Goal: Information Seeking & Learning: Learn about a topic

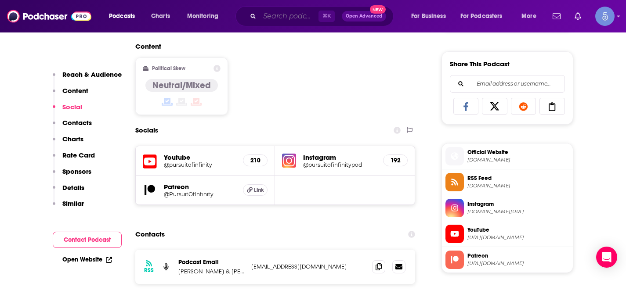
click at [283, 19] on input "Search podcasts, credits, & more..." at bounding box center [288, 16] width 59 height 14
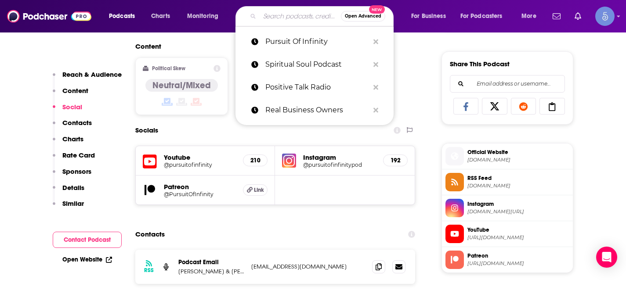
paste input "Boundless Body Radio"
type input "Boundless Body Radio"
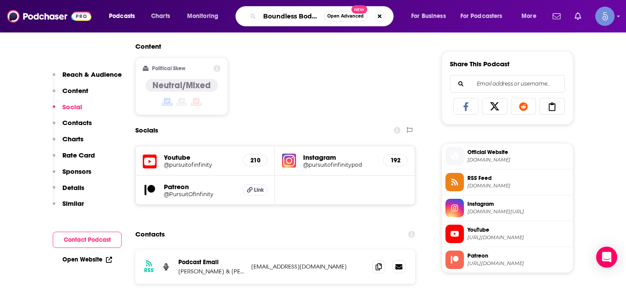
scroll to position [0, 17]
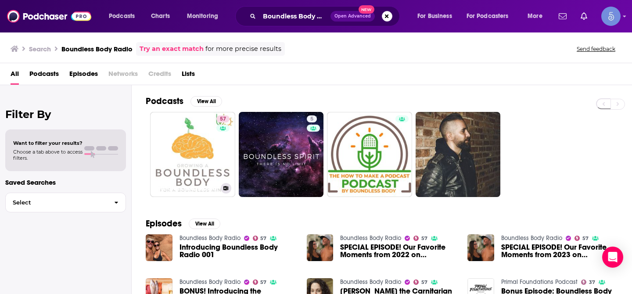
click at [206, 137] on link "57 Boundless Body Radio" at bounding box center [192, 154] width 85 height 85
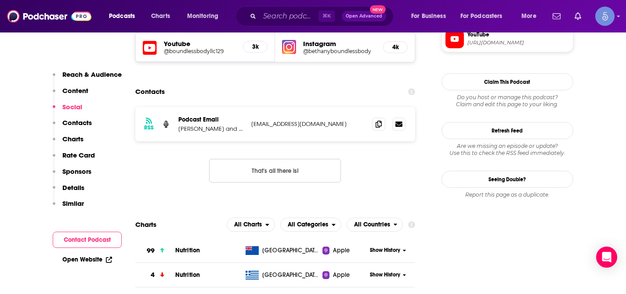
scroll to position [805, 0]
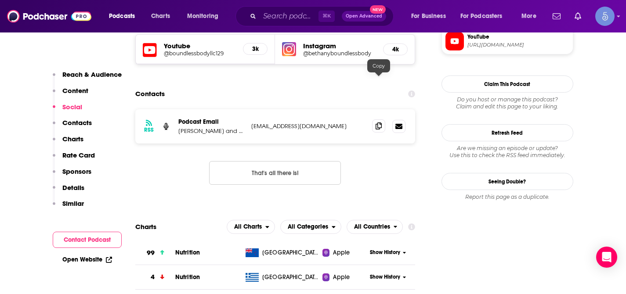
click at [376, 122] on icon at bounding box center [378, 125] width 6 height 7
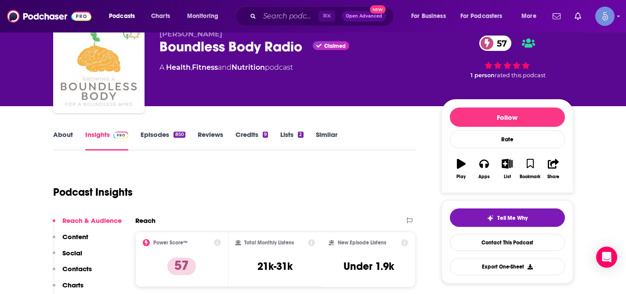
scroll to position [38, 0]
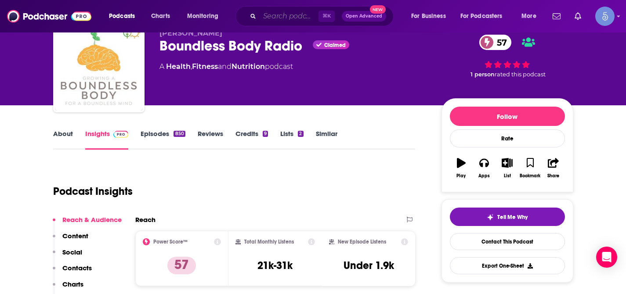
click at [281, 16] on input "Search podcasts, credits, & more..." at bounding box center [288, 16] width 59 height 14
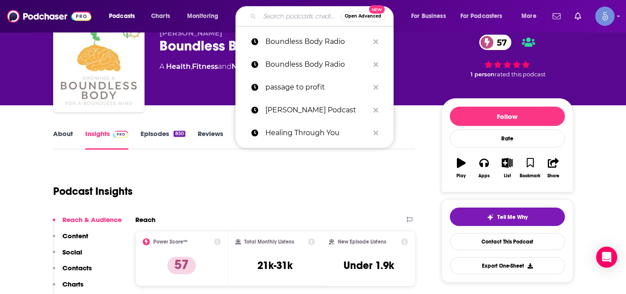
paste input "Girls Night with [PERSON_NAME] [PERSON_NAME]"
type input "Girls Night with [PERSON_NAME] [PERSON_NAME]"
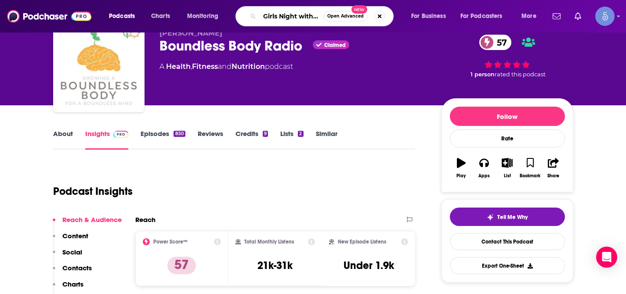
scroll to position [0, 68]
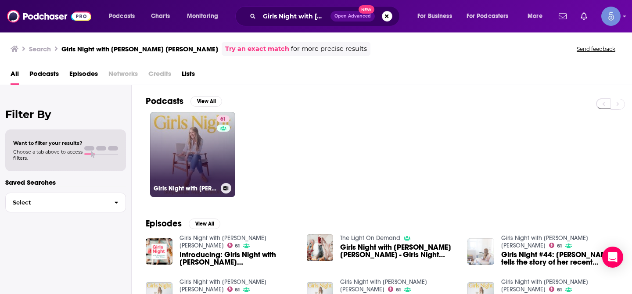
click at [207, 123] on link "61 Girls Night with [PERSON_NAME] [PERSON_NAME]" at bounding box center [192, 154] width 85 height 85
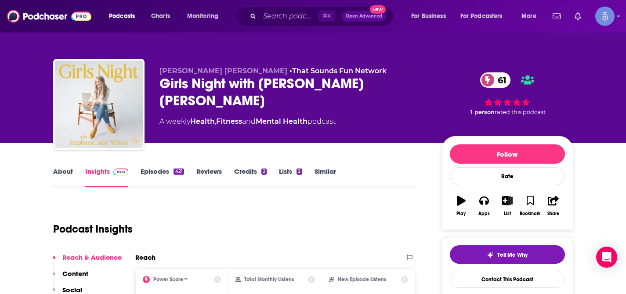
scroll to position [38, 0]
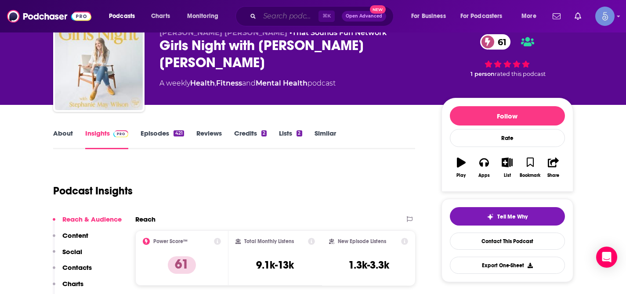
click at [285, 17] on input "Search podcasts, credits, & more..." at bounding box center [288, 16] width 59 height 14
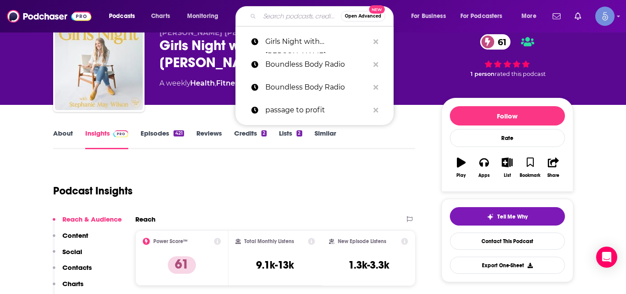
paste input "The Naked Connection Podcast"
type input "The Naked Connection Podcast"
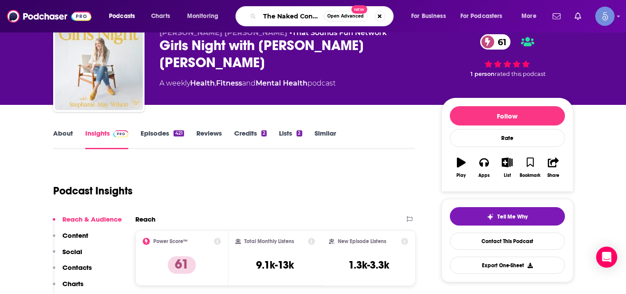
scroll to position [0, 46]
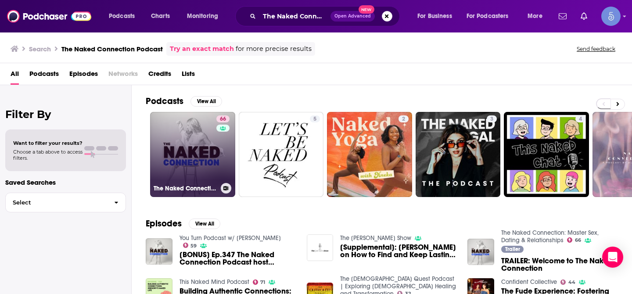
click at [192, 136] on link "66 The Naked Connection: Master Sex, Dating & Relationships" at bounding box center [192, 154] width 85 height 85
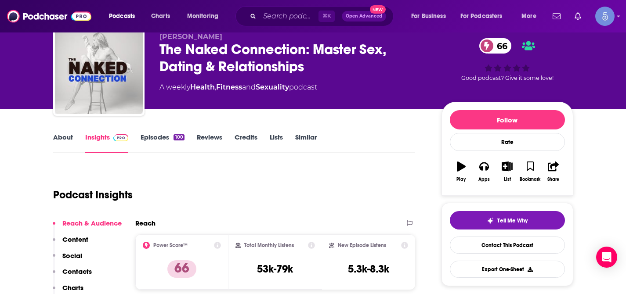
scroll to position [35, 0]
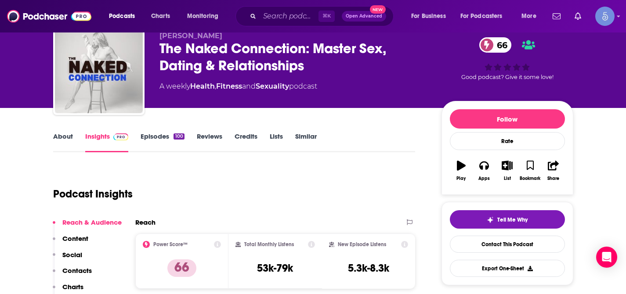
click at [381, 220] on div "Reach" at bounding box center [266, 222] width 262 height 8
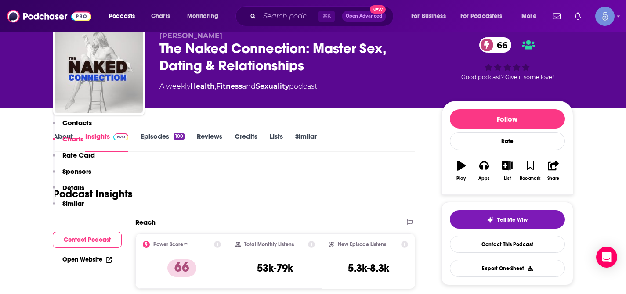
scroll to position [635, 0]
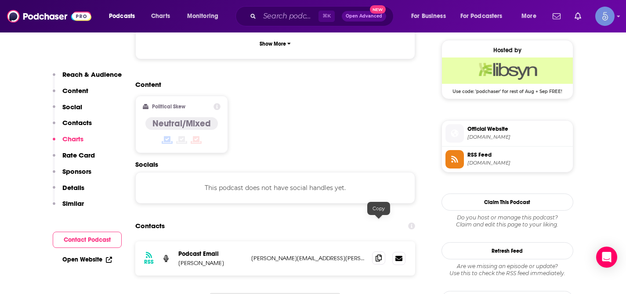
click at [378, 255] on icon at bounding box center [378, 258] width 6 height 7
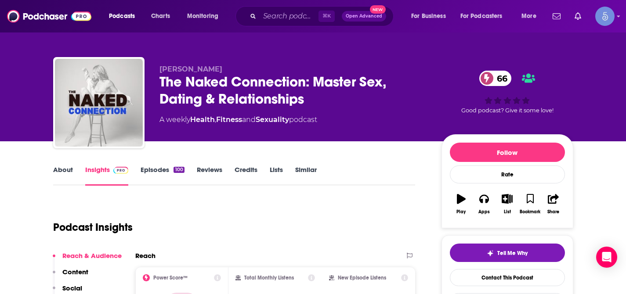
scroll to position [87, 0]
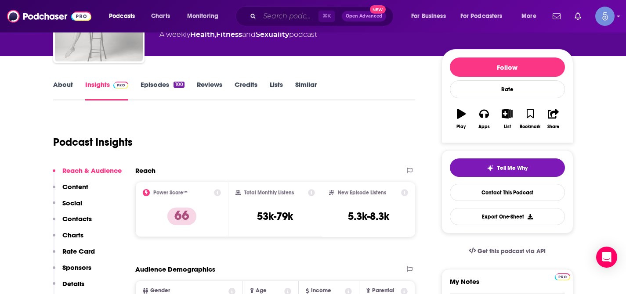
click at [276, 15] on input "Search podcasts, credits, & more..." at bounding box center [288, 16] width 59 height 14
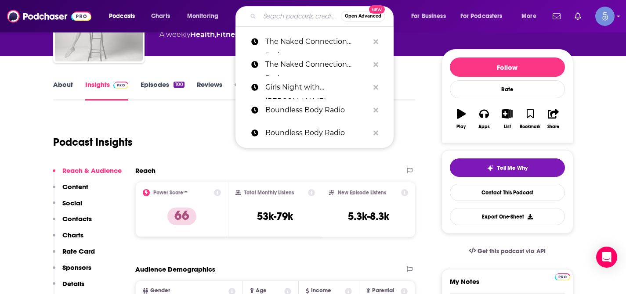
paste input "Sex for Saints"
type input "Sex for Saints"
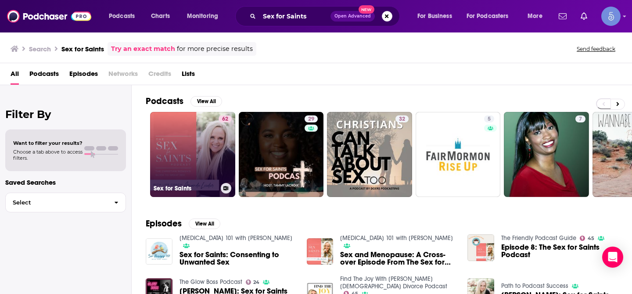
click at [199, 132] on link "62 Sex for Saints" at bounding box center [192, 154] width 85 height 85
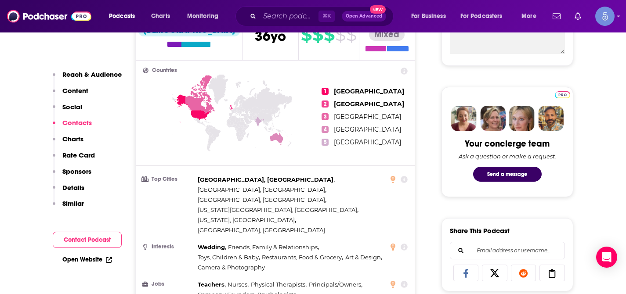
scroll to position [665, 0]
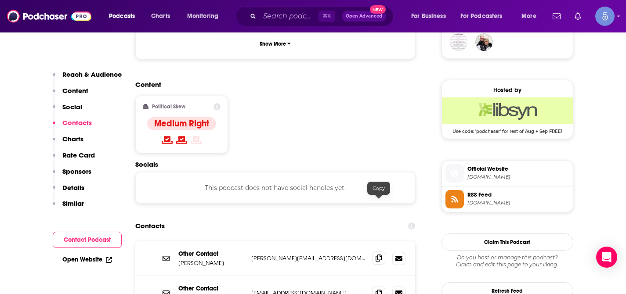
click at [381, 252] on span at bounding box center [378, 258] width 13 height 13
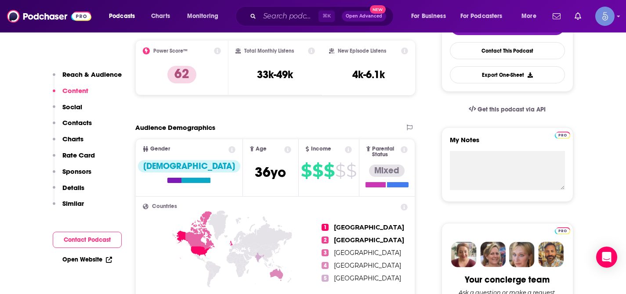
scroll to position [169, 0]
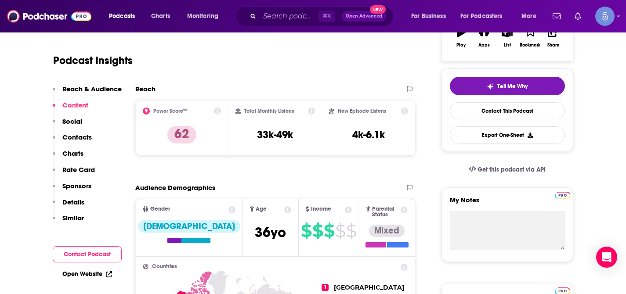
scroll to position [0, 0]
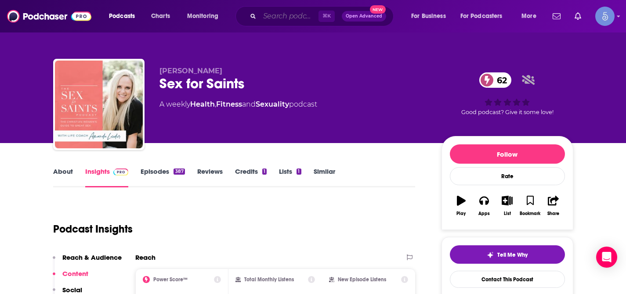
click at [276, 18] on input "Search podcasts, credits, & more..." at bounding box center [288, 16] width 59 height 14
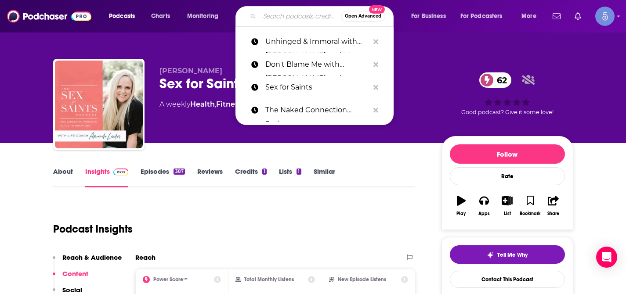
paste input "Sexology"
type input "Sexology"
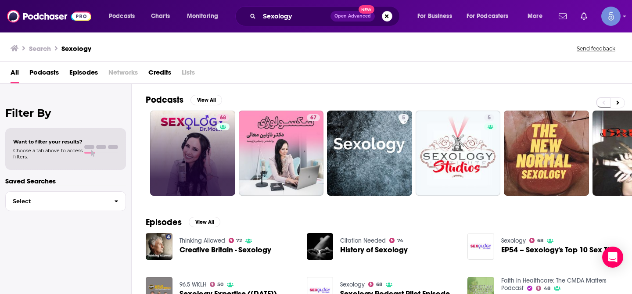
click at [213, 124] on link "68" at bounding box center [192, 153] width 85 height 85
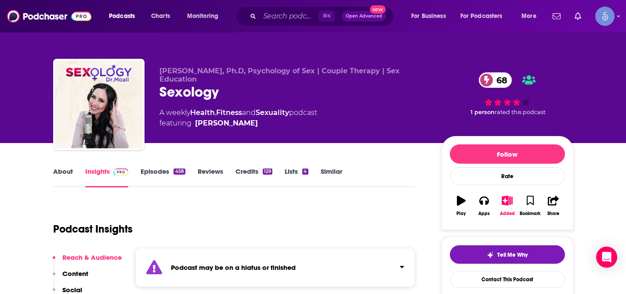
scroll to position [111, 0]
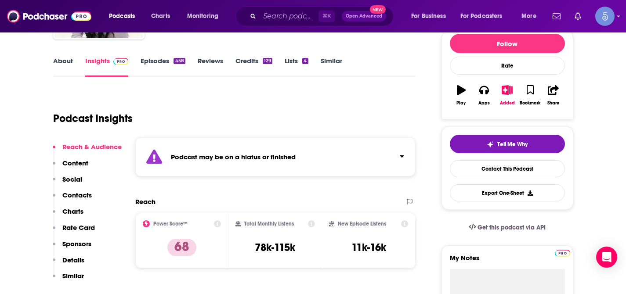
click at [401, 158] on icon "Click to expand status details" at bounding box center [401, 156] width 4 height 7
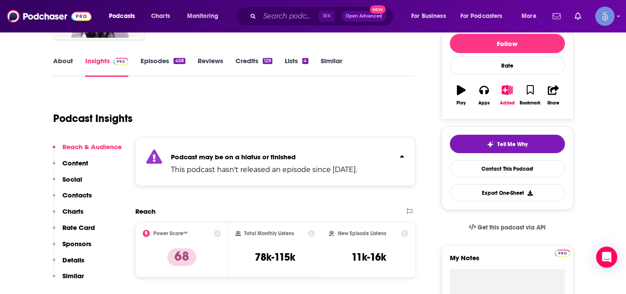
click at [401, 158] on icon "Click to expand status details" at bounding box center [401, 156] width 4 height 7
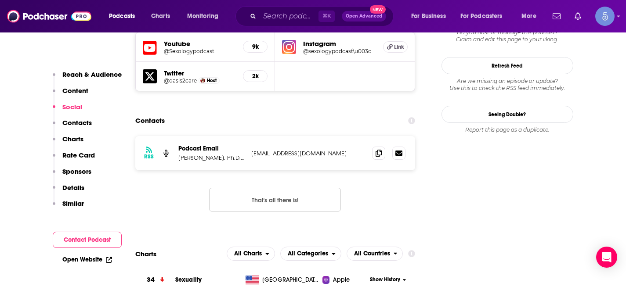
scroll to position [861, 0]
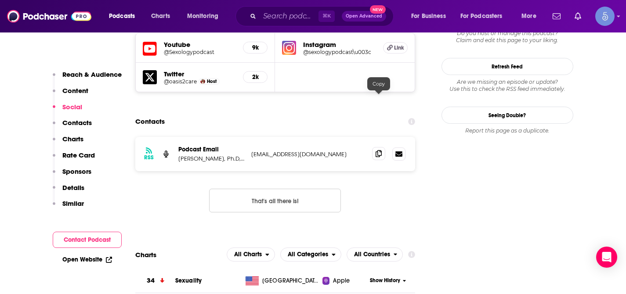
click at [379, 150] on icon at bounding box center [378, 153] width 6 height 7
click at [292, 14] on input "Search podcasts, credits, & more..." at bounding box center [288, 16] width 59 height 14
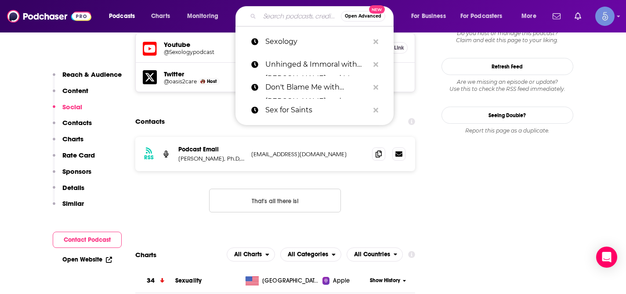
paste input "Relationship Advice"
type input "Relationship Advice"
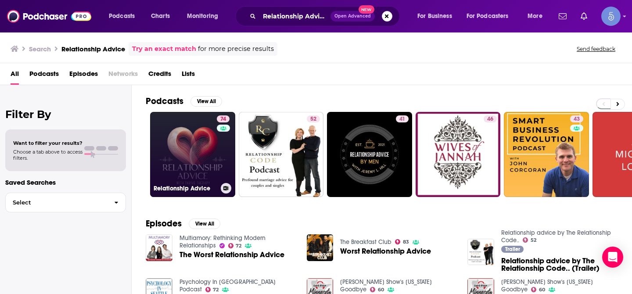
click at [194, 124] on link "74 Relationship Advice" at bounding box center [192, 154] width 85 height 85
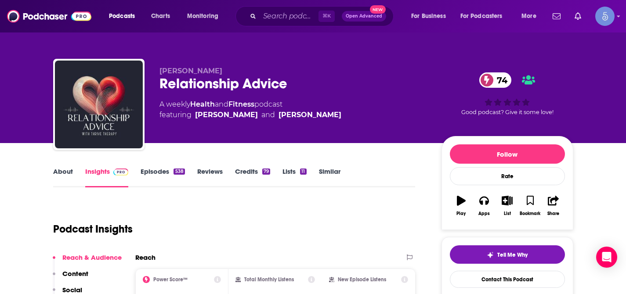
click at [376, 202] on div "Podcast Insights" at bounding box center [230, 224] width 355 height 45
click at [381, 202] on div "Podcast Insights" at bounding box center [234, 228] width 362 height 52
click at [378, 202] on div "Podcast Insights" at bounding box center [230, 224] width 355 height 45
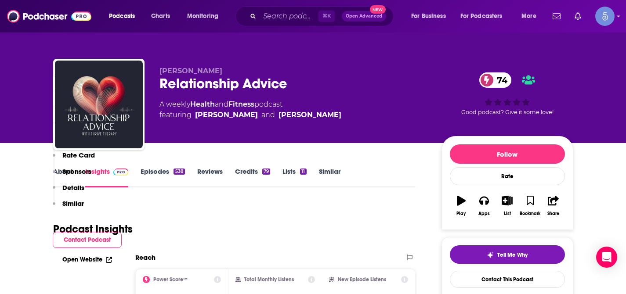
scroll to position [740, 0]
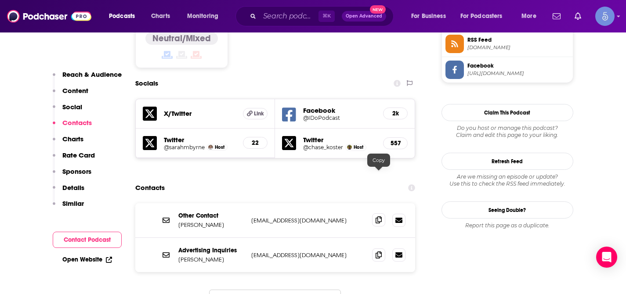
click at [378, 216] on icon at bounding box center [378, 219] width 6 height 7
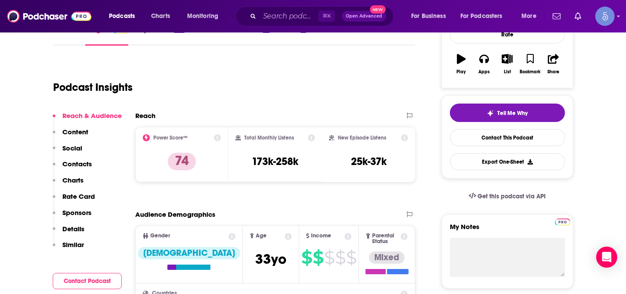
scroll to position [150, 0]
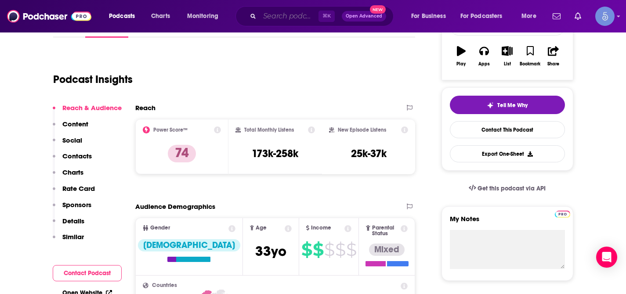
click at [292, 12] on input "Search podcasts, credits, & more..." at bounding box center [288, 16] width 59 height 14
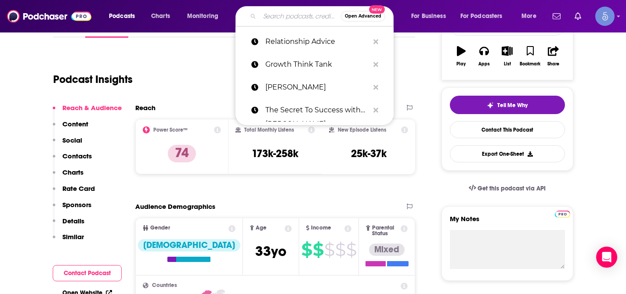
paste input "[PERSON_NAME] Longevity Podcast"
type input "[PERSON_NAME] Longevity Podcast"
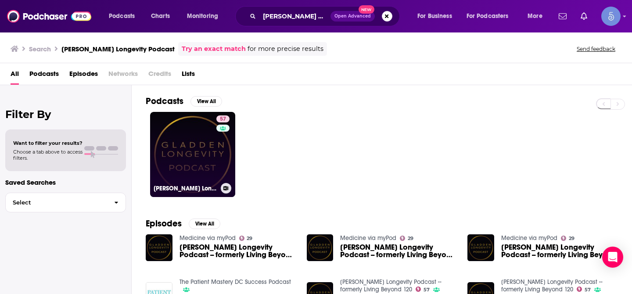
click at [189, 149] on link "57 [PERSON_NAME] Longevity Podcast -- formerly Living Beyond 120" at bounding box center [192, 154] width 85 height 85
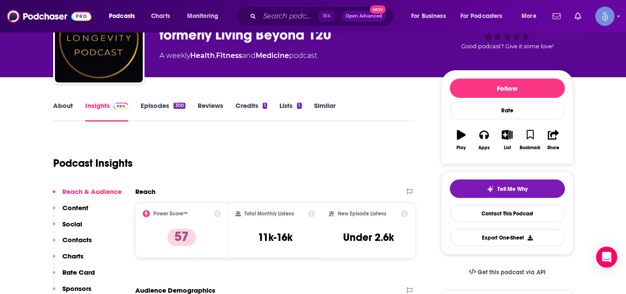
scroll to position [68, 0]
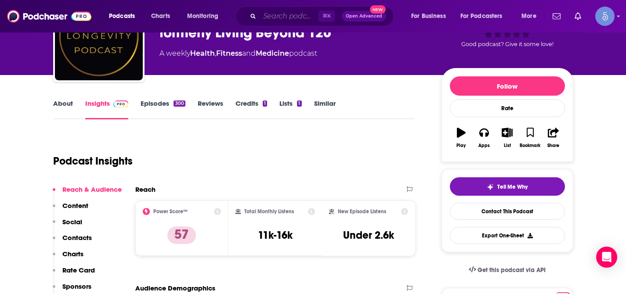
click at [290, 19] on input "Search podcasts, credits, & more..." at bounding box center [288, 16] width 59 height 14
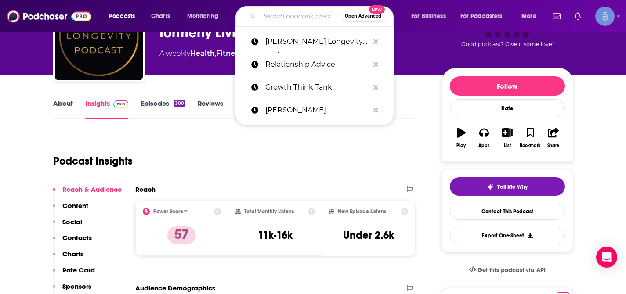
paste input "[PERSON_NAME] Longevity Podcast"
type input "[PERSON_NAME] Longevity Podcast"
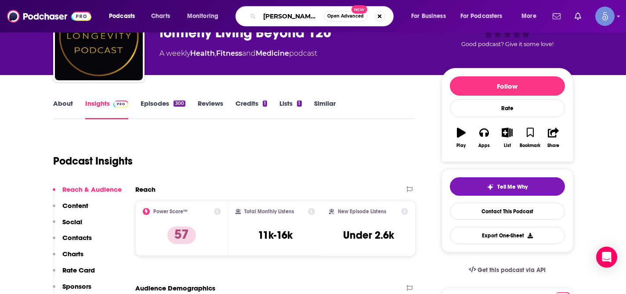
scroll to position [0, 33]
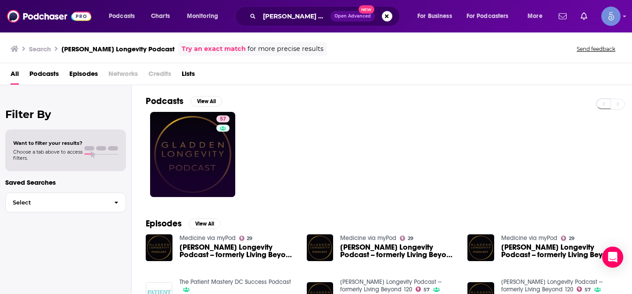
click at [185, 140] on link "57" at bounding box center [192, 154] width 85 height 85
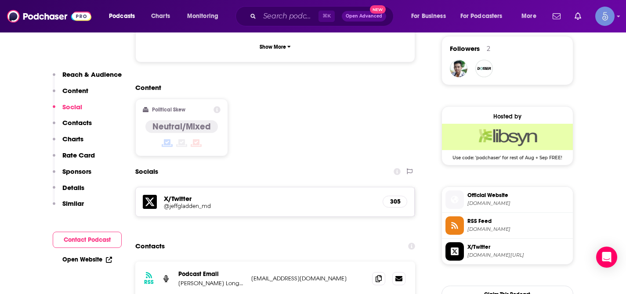
scroll to position [651, 0]
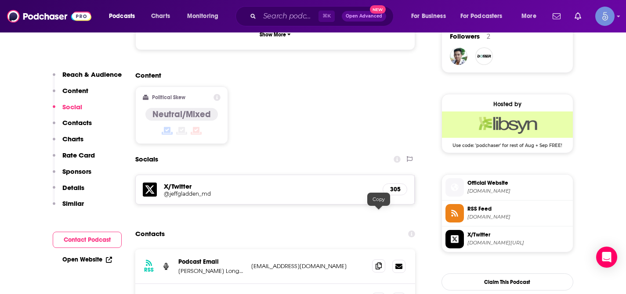
click at [381, 263] on icon at bounding box center [378, 266] width 6 height 7
click at [353, 71] on div "Content Political Skew Neutral/Mixed" at bounding box center [275, 111] width 280 height 80
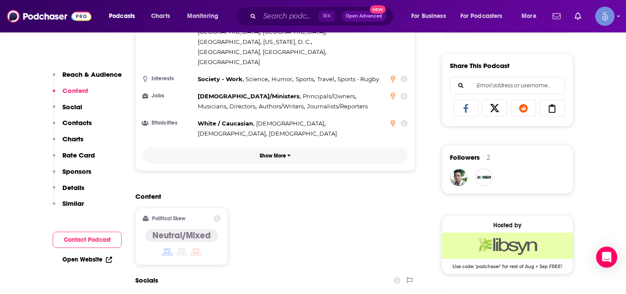
scroll to position [529, 0]
click at [295, 91] on div "Countries 1 [GEOGRAPHIC_DATA] 2 [GEOGRAPHIC_DATA] 3 [GEOGRAPHIC_DATA] 4 [GEOGRA…" at bounding box center [275, 37] width 279 height 268
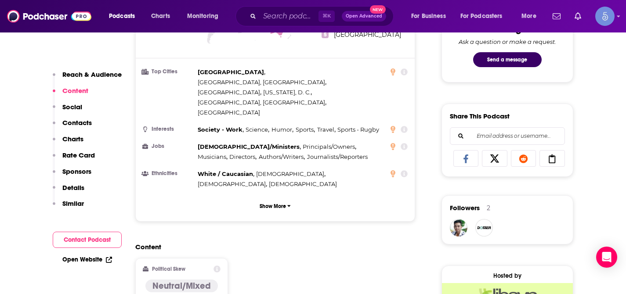
scroll to position [479, 0]
click at [483, 231] on img "DomerLaser" at bounding box center [484, 229] width 18 height 18
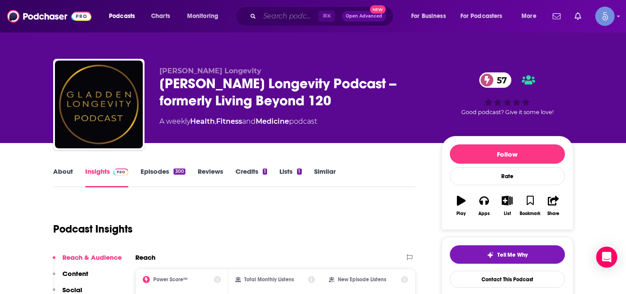
click at [288, 14] on input "Search podcasts, credits, & more..." at bounding box center [288, 16] width 59 height 14
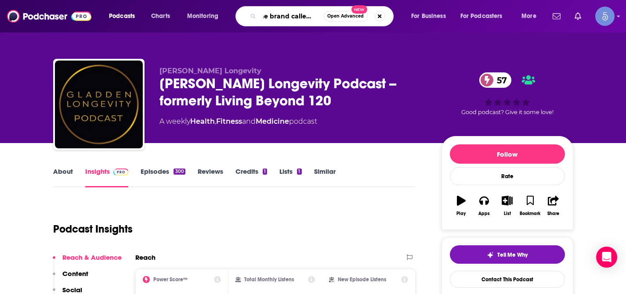
type input "the brand called you"
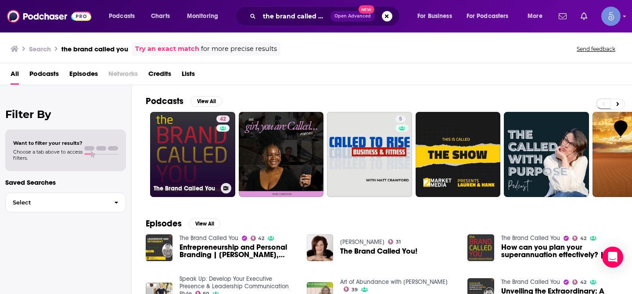
click at [196, 135] on link "42 The Brand Called You" at bounding box center [192, 154] width 85 height 85
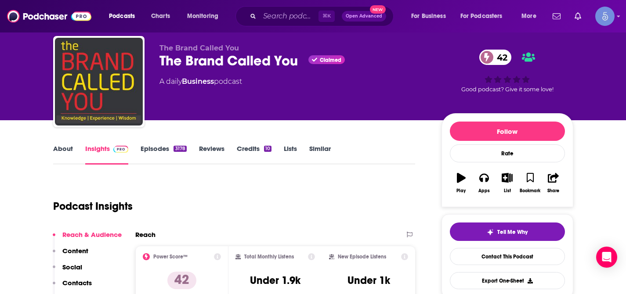
scroll to position [7, 0]
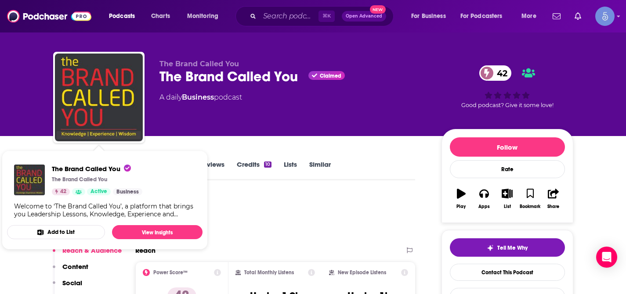
click at [140, 210] on div "Welcome to ‘The Brand Called You’, a platform that brings you Leadership Lesson…" at bounding box center [104, 210] width 181 height 16
click at [94, 171] on span "The Brand Called You" at bounding box center [91, 169] width 79 height 8
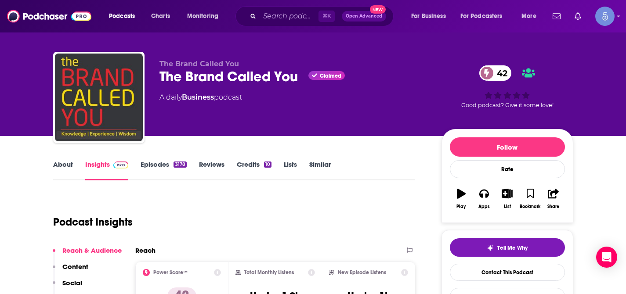
click at [61, 170] on link "About" at bounding box center [63, 170] width 20 height 20
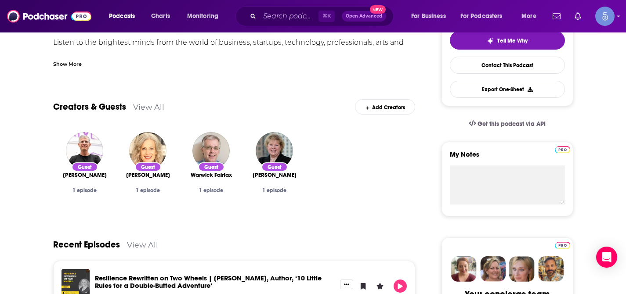
scroll to position [250, 0]
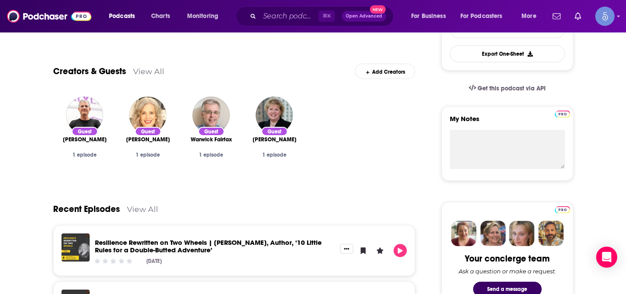
click at [143, 74] on link "View All" at bounding box center [148, 71] width 31 height 9
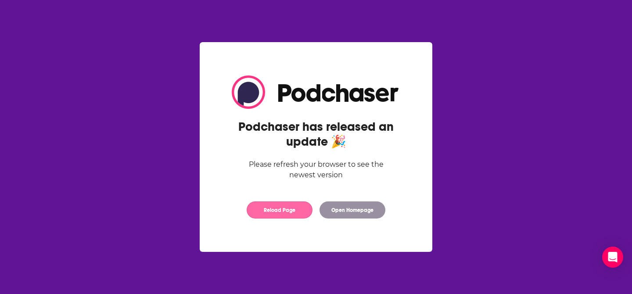
click at [304, 215] on button "Reload Page" at bounding box center [280, 210] width 66 height 17
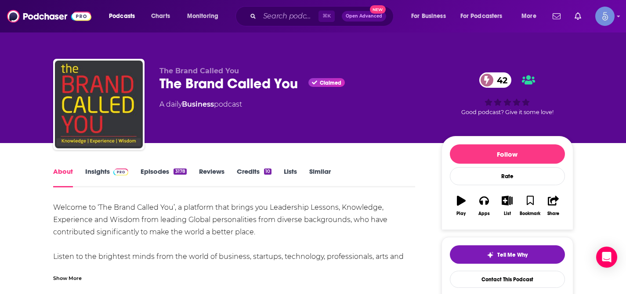
scroll to position [1, 0]
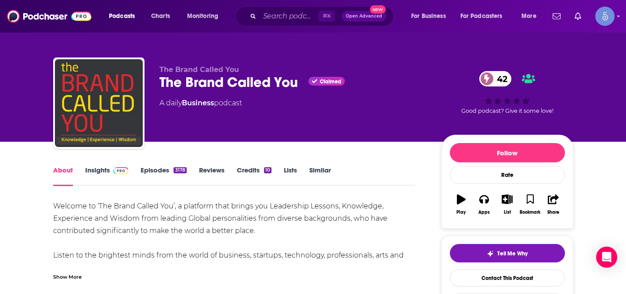
click at [105, 166] on link "Insights" at bounding box center [106, 176] width 43 height 20
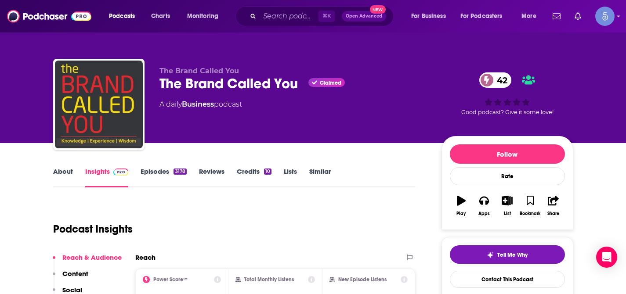
click at [403, 95] on div "The Brand Called You The Brand Called You Claimed 42 A daily Business podcast" at bounding box center [293, 102] width 268 height 70
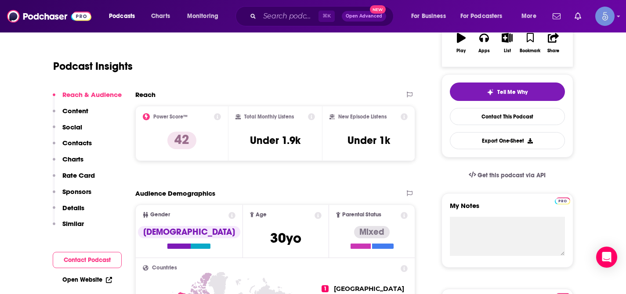
scroll to position [163, 0]
